Goal: Task Accomplishment & Management: Manage account settings

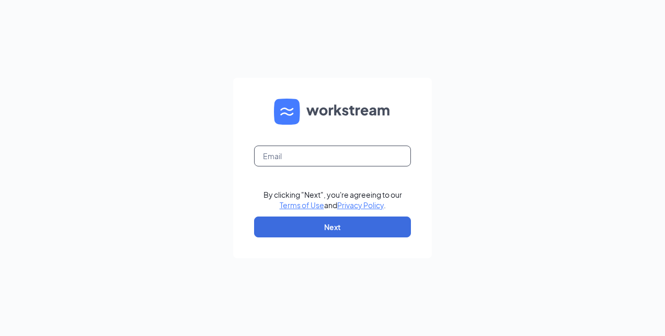
click at [273, 154] on input "text" at bounding box center [332, 156] width 157 height 21
type input "[EMAIL_ADDRESS][DOMAIN_NAME]"
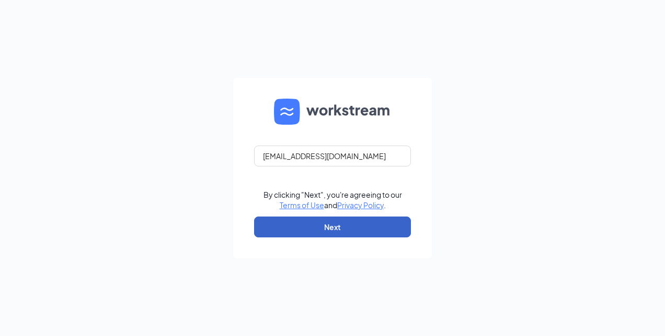
click at [336, 230] on button "Next" at bounding box center [332, 227] width 157 height 21
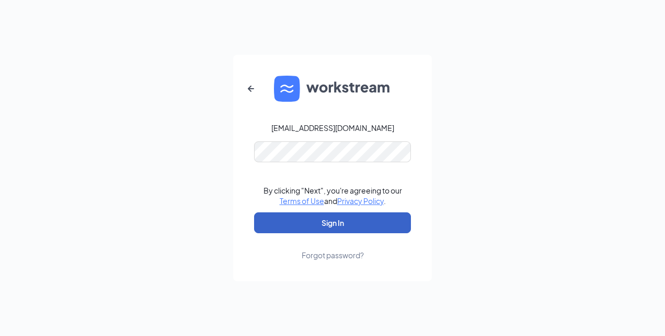
click at [309, 220] on button "Sign In" at bounding box center [332, 223] width 157 height 21
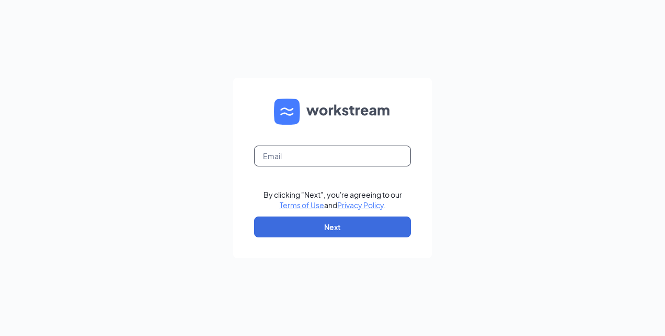
click at [294, 160] on input "text" at bounding box center [332, 156] width 157 height 21
type input "[EMAIL_ADDRESS][DOMAIN_NAME]"
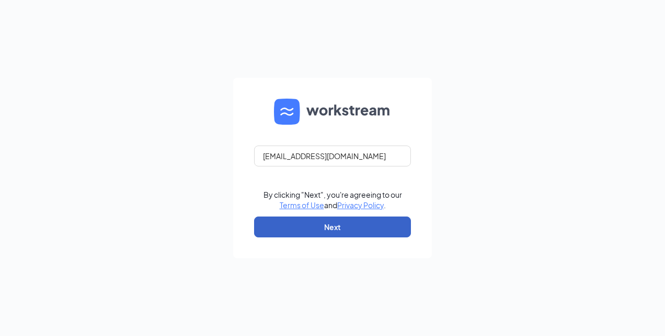
click at [298, 229] on button "Next" at bounding box center [332, 227] width 157 height 21
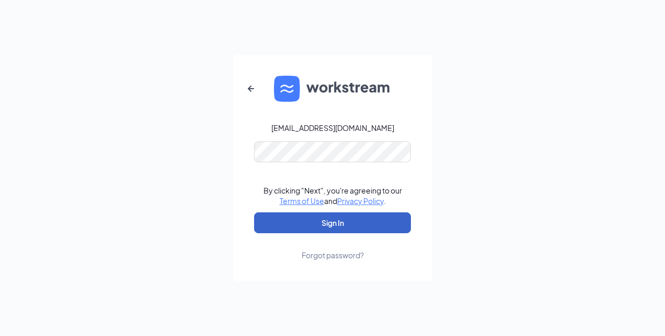
click at [295, 220] on button "Sign In" at bounding box center [332, 223] width 157 height 21
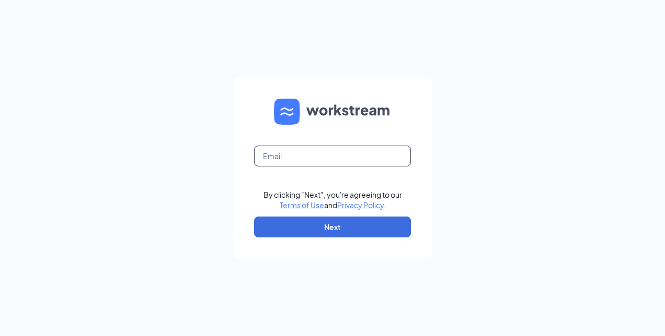
click at [298, 158] on input "text" at bounding box center [332, 156] width 157 height 21
type input "[EMAIL_ADDRESS][DOMAIN_NAME]"
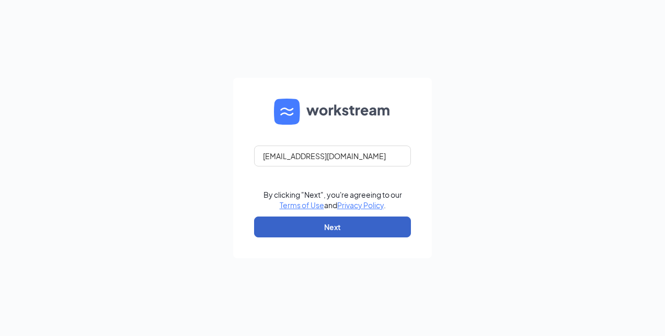
click at [296, 225] on button "Next" at bounding box center [332, 227] width 157 height 21
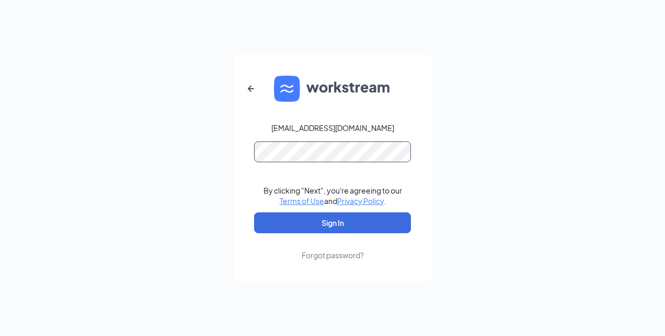
click at [254, 213] on button "Sign In" at bounding box center [332, 223] width 157 height 21
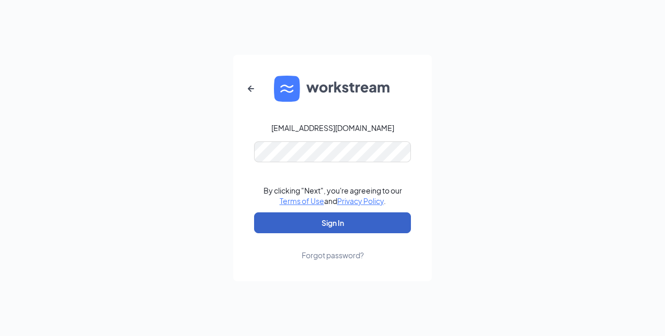
click at [262, 224] on button "Sign In" at bounding box center [332, 223] width 157 height 21
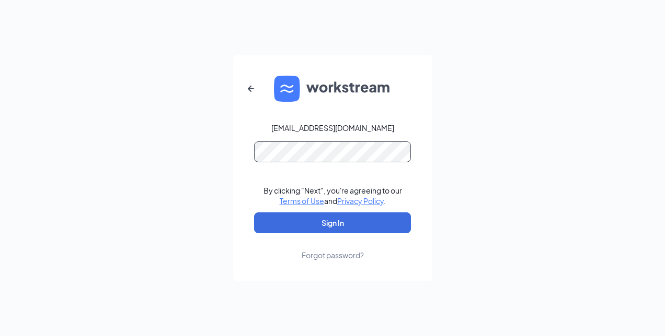
click at [254, 213] on button "Sign In" at bounding box center [332, 223] width 157 height 21
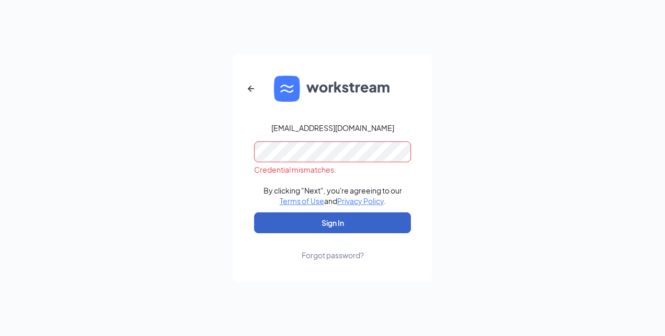
click at [263, 223] on button "Sign In" at bounding box center [332, 223] width 157 height 21
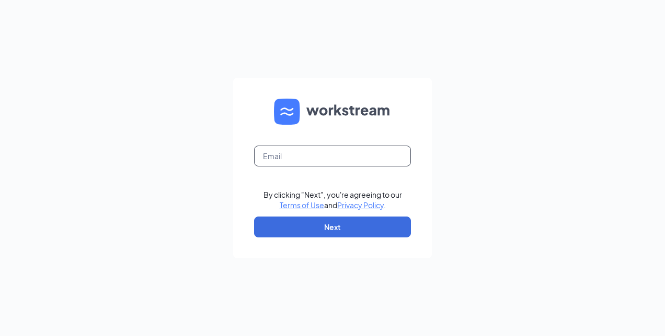
click at [294, 155] on input "text" at bounding box center [332, 156] width 157 height 21
type input "[EMAIL_ADDRESS][DOMAIN_NAME]"
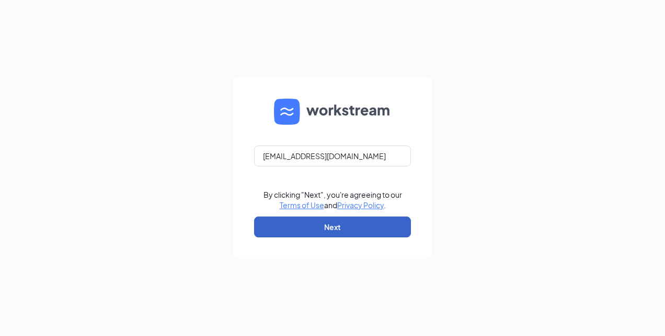
click at [332, 231] on button "Next" at bounding box center [332, 227] width 157 height 21
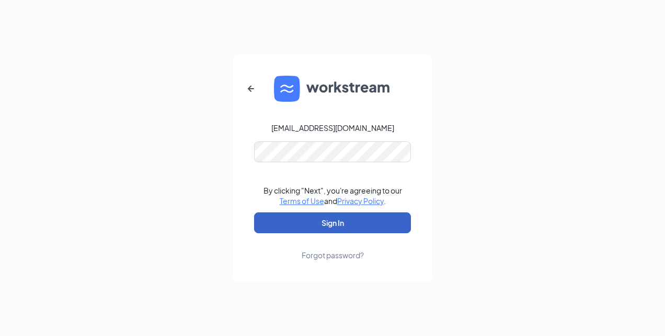
click at [263, 224] on button "Sign In" at bounding box center [332, 223] width 157 height 21
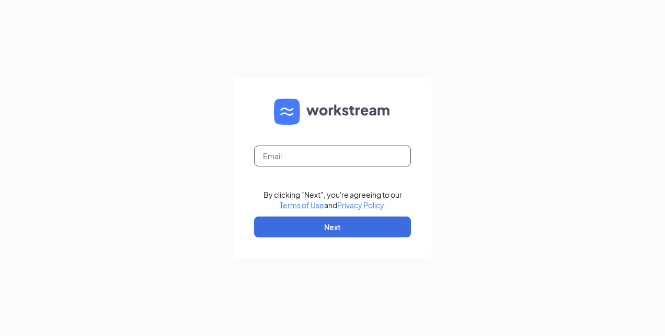
click at [288, 155] on input "text" at bounding box center [332, 156] width 157 height 21
type input "[EMAIL_ADDRESS][DOMAIN_NAME]"
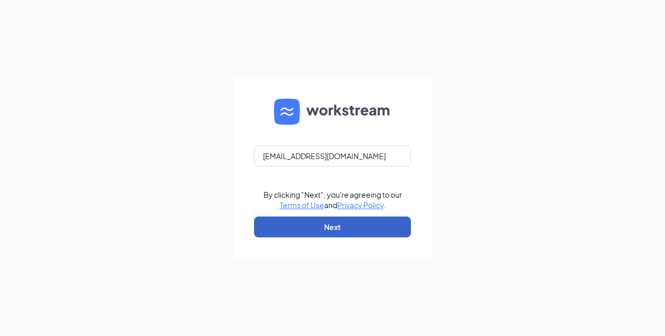
click at [321, 222] on button "Next" at bounding box center [332, 227] width 157 height 21
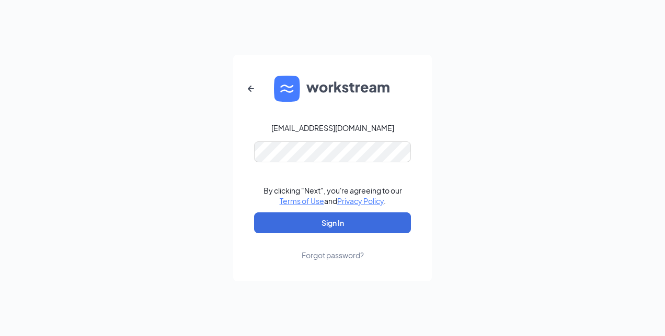
click at [319, 255] on div "Forgot password?" at bounding box center [332, 255] width 62 height 10
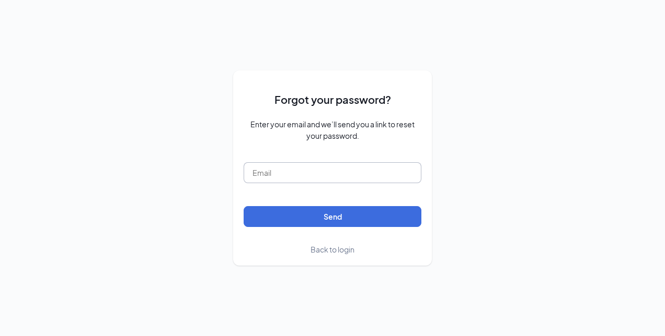
click at [366, 168] on input "text" at bounding box center [332, 172] width 178 height 21
type input "[EMAIL_ADDRESS][DOMAIN_NAME]"
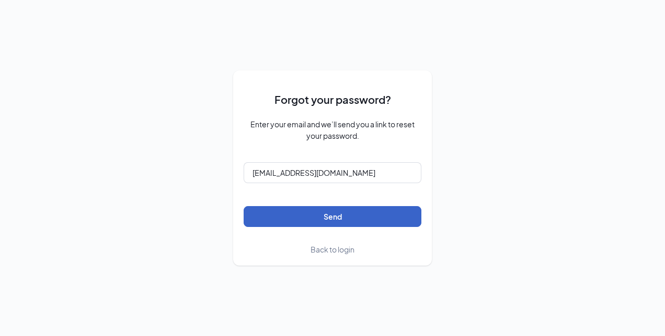
click at [270, 211] on button "Send" at bounding box center [332, 216] width 178 height 21
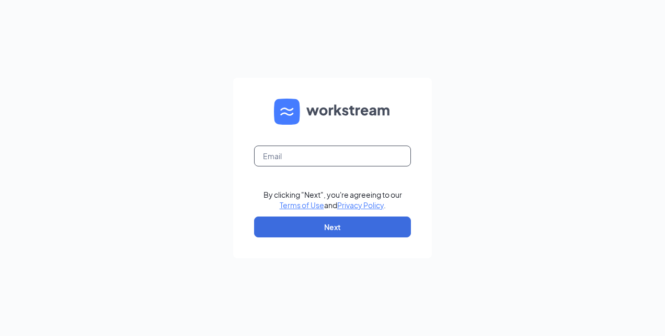
click at [304, 150] on input "text" at bounding box center [332, 156] width 157 height 21
type input "MKidd@redlobster.com"
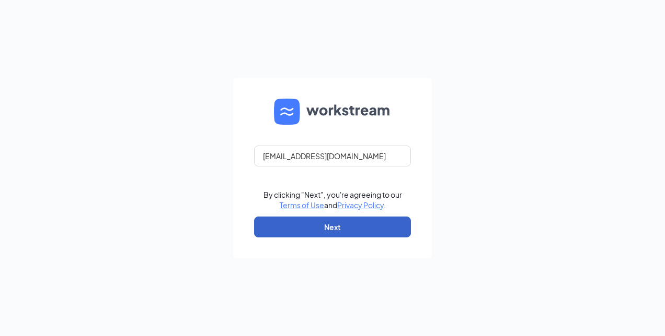
click at [323, 221] on button "Next" at bounding box center [332, 227] width 157 height 21
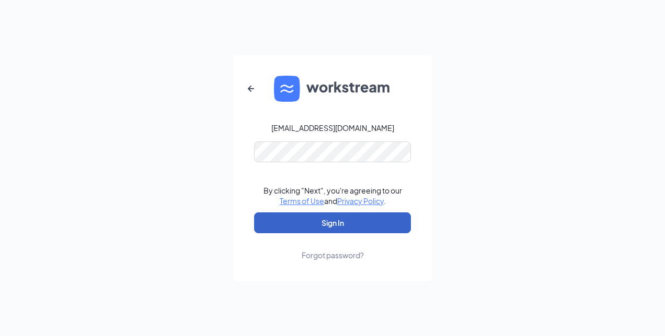
click at [286, 222] on button "Sign In" at bounding box center [332, 223] width 157 height 21
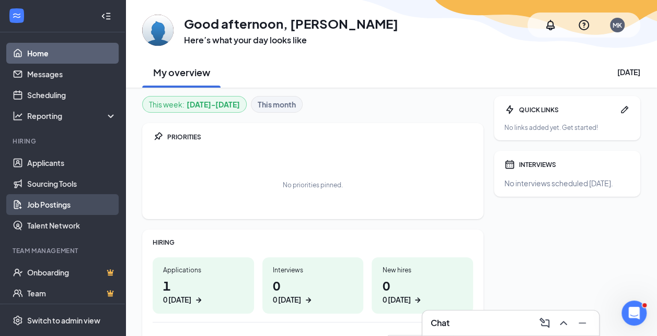
click at [59, 201] on link "Job Postings" at bounding box center [71, 204] width 89 height 21
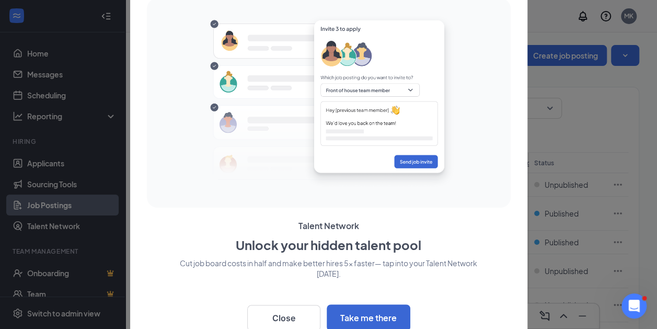
click at [556, 130] on div at bounding box center [328, 164] width 657 height 329
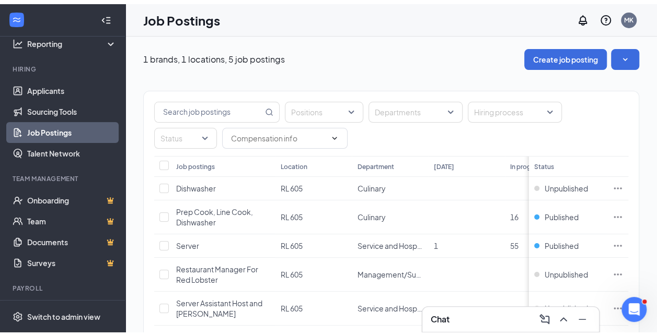
scroll to position [93, 0]
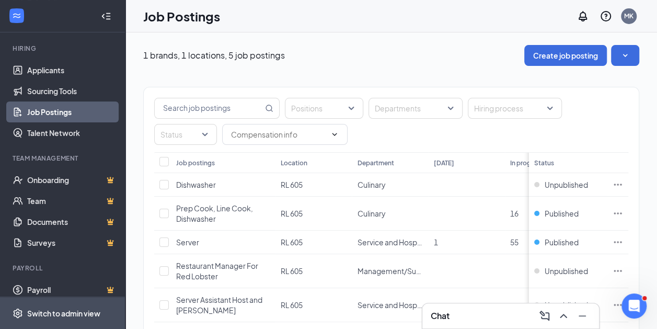
click at [84, 317] on div "Switch to admin view" at bounding box center [63, 313] width 73 height 10
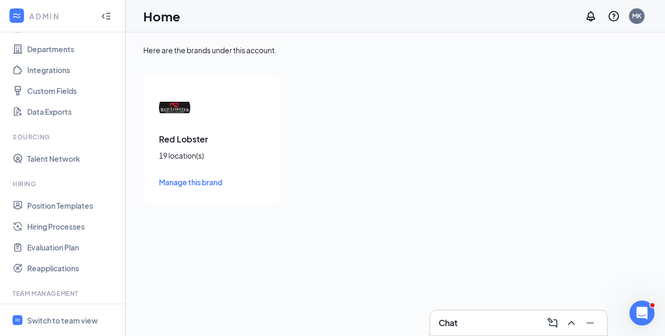
click at [190, 184] on span "Manage this brand" at bounding box center [190, 182] width 63 height 9
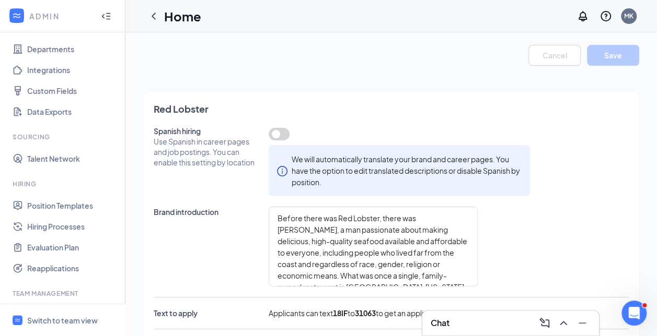
click at [179, 16] on h1 "Home" at bounding box center [182, 16] width 37 height 18
click at [154, 11] on icon "ChevronLeft" at bounding box center [153, 16] width 13 height 13
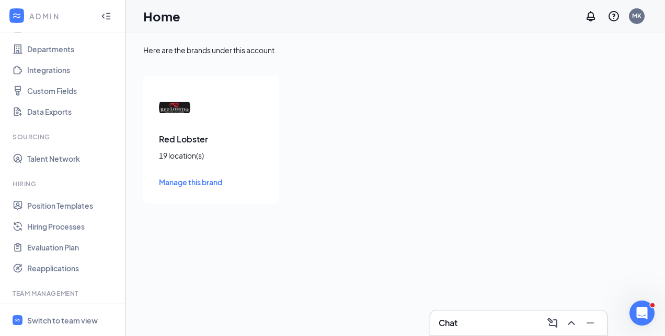
click at [232, 130] on div "Red Lobster 19 location(s) Manage this brand" at bounding box center [211, 139] width 136 height 127
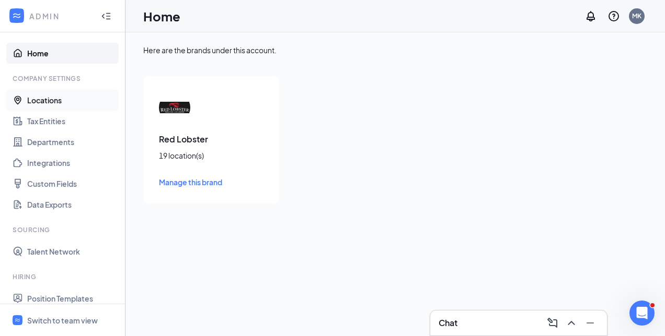
click at [51, 100] on link "Locations" at bounding box center [71, 100] width 89 height 21
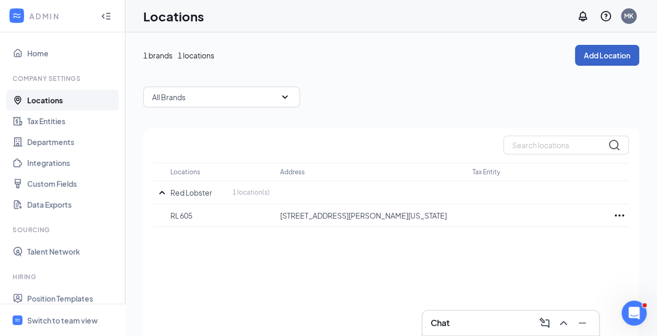
click at [591, 52] on button "Add Location" at bounding box center [607, 55] width 64 height 21
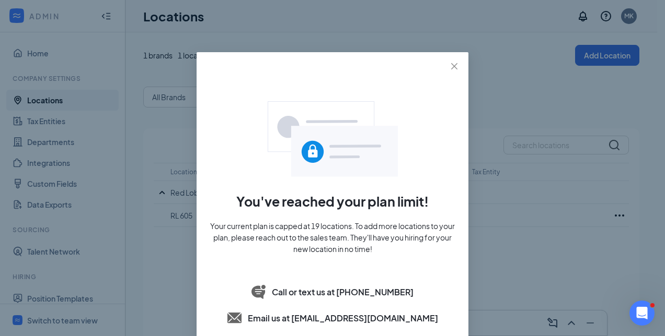
click at [548, 38] on div "You've reached your plan limit! Your current plan is capped at 19 locations. To…" at bounding box center [332, 168] width 665 height 336
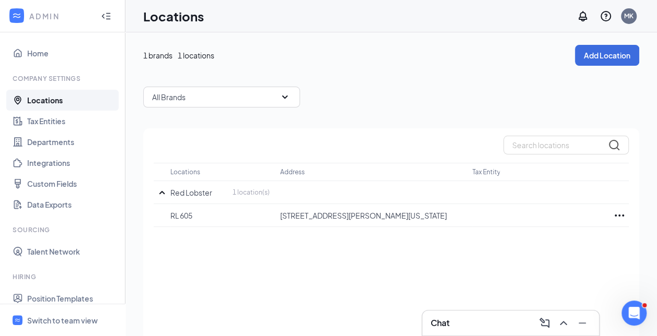
click at [278, 98] on div "All Brands" at bounding box center [221, 97] width 157 height 21
